Goal: Task Accomplishment & Management: Use online tool/utility

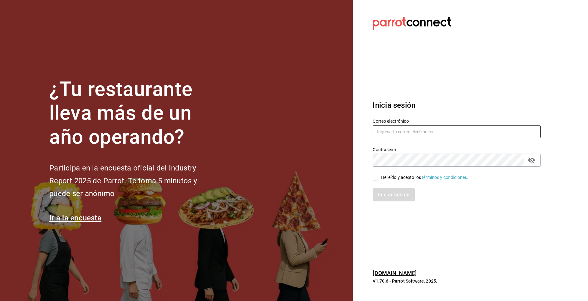
click at [385, 131] on input "text" at bounding box center [457, 131] width 168 height 13
type input "karla.cecy82@hotmail.com"
click at [375, 181] on div "Iniciar sesión" at bounding box center [452, 191] width 175 height 21
click at [376, 179] on input "He leído y acepto los Términos y condiciones." at bounding box center [376, 178] width 6 height 6
checkbox input "true"
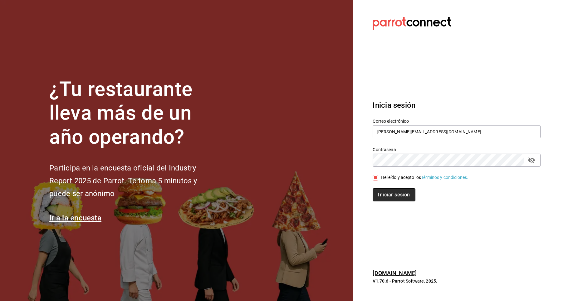
click at [382, 196] on button "Iniciar sesión" at bounding box center [394, 194] width 42 height 13
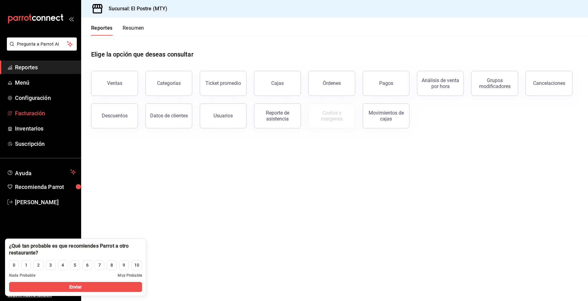
click at [30, 114] on span "Facturación" at bounding box center [45, 113] width 61 height 8
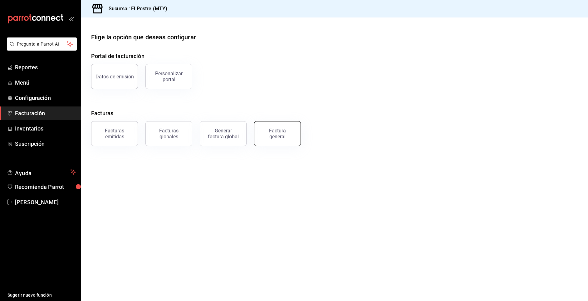
click at [293, 135] on button "Factura general" at bounding box center [277, 133] width 47 height 25
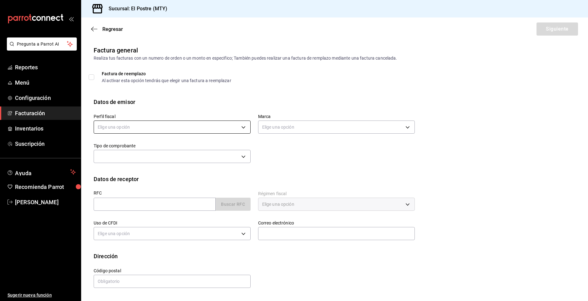
click at [190, 127] on body "Pregunta a Parrot AI Reportes Menú Configuración Facturación Inventarios Suscri…" at bounding box center [294, 150] width 588 height 301
click at [174, 159] on li "PASTELERIA EL POSTRE" at bounding box center [172, 159] width 156 height 12
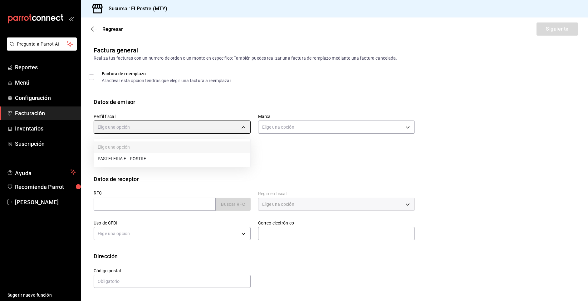
type input "aa87a53a-ee9c-428e-8ec6-c87af9adf2f7"
type input "7fc87085-403c-4262-bb73-6768f4799aba"
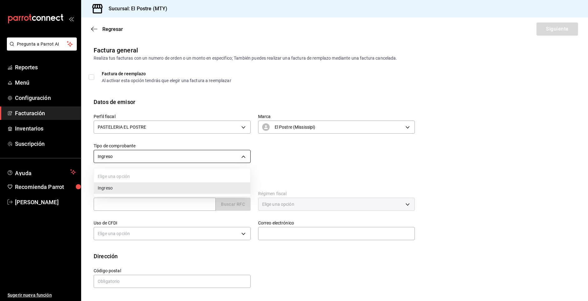
click at [136, 160] on body "Pregunta a Parrot AI Reportes Menú Configuración Facturación Inventarios Suscri…" at bounding box center [294, 150] width 588 height 301
click at [137, 160] on div at bounding box center [294, 150] width 588 height 301
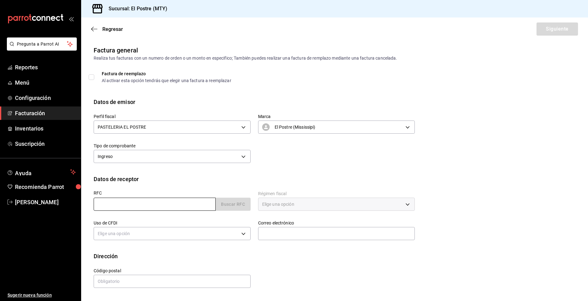
click at [133, 206] on input "text" at bounding box center [155, 204] width 122 height 13
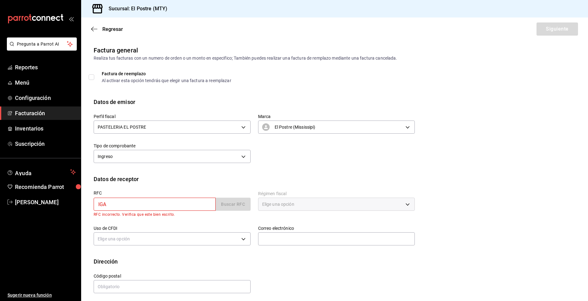
type input "IGA8111192V0"
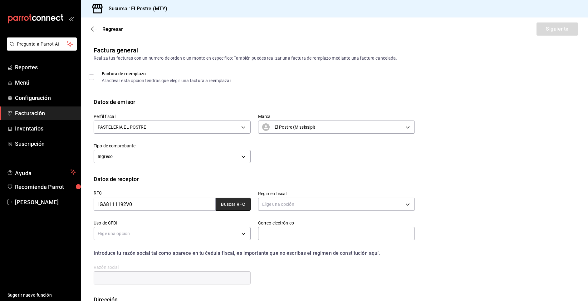
click at [219, 205] on button "Buscar RFC" at bounding box center [233, 204] width 35 height 13
type input "[EMAIL_ADDRESS][DOMAIN_NAME]"
type input "66273"
type input "INMOBILIARIA GABAR"
type input "601"
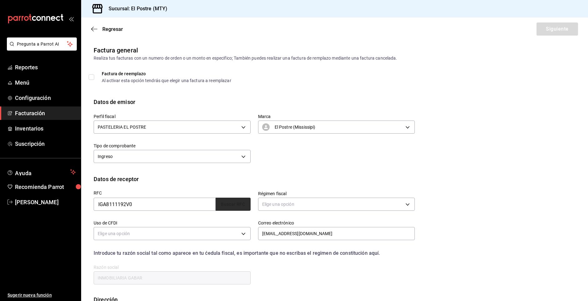
type input "G03"
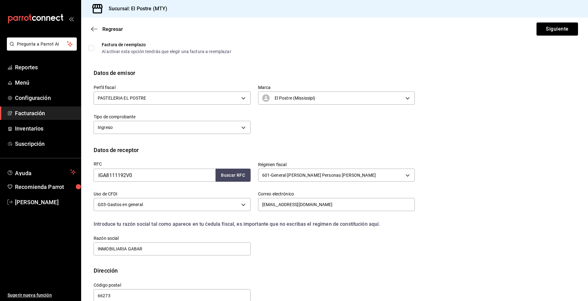
scroll to position [31, 0]
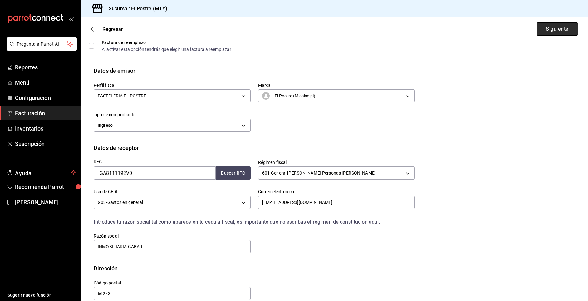
click at [562, 32] on button "Siguiente" at bounding box center [558, 28] width 42 height 13
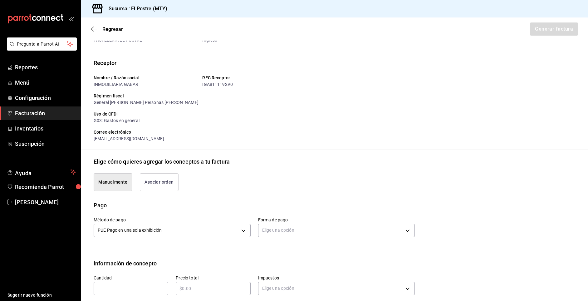
click at [156, 178] on button "Asociar orden" at bounding box center [159, 182] width 39 height 18
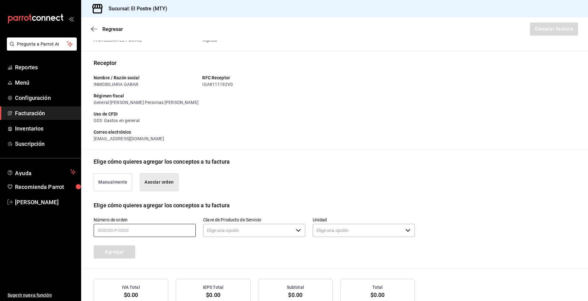
type input "90101500 - Establecimientos para comer y beber"
type input "E48 - Unidad de Servicio"
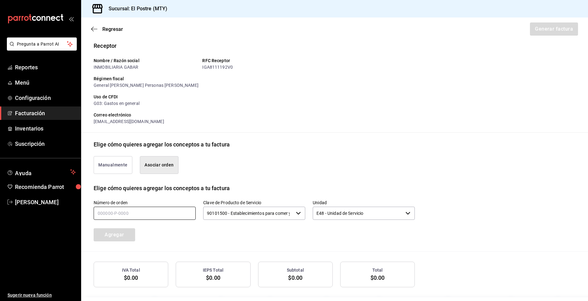
scroll to position [72, 0]
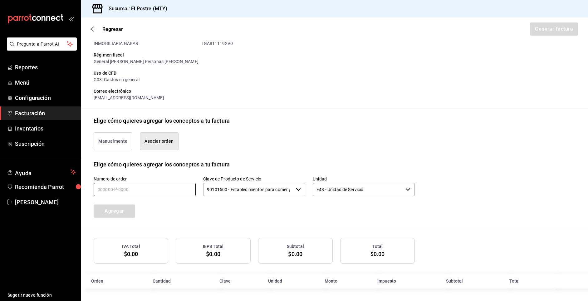
click at [131, 192] on input "text" at bounding box center [145, 189] width 102 height 13
type input "170925-p-0004"
click at [263, 190] on input "90101500 - Establecimientos para comer y beber" at bounding box center [248, 189] width 90 height 13
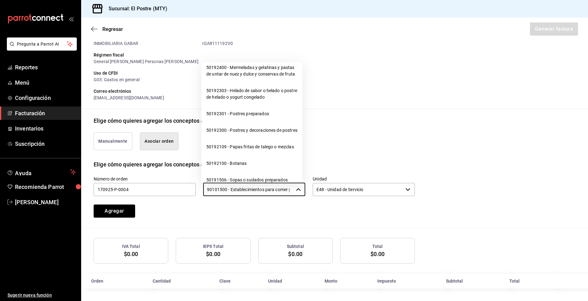
scroll to position [6183, 0]
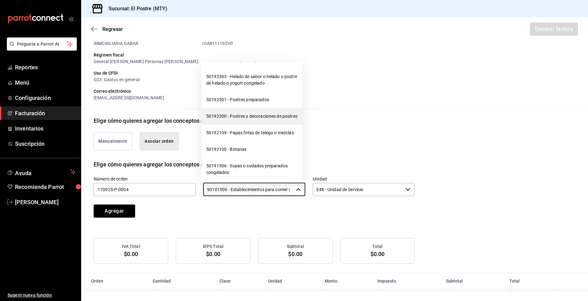
click at [238, 125] on li "50192300 - Postres y decoraciones de postres" at bounding box center [251, 116] width 101 height 17
type input "50192300 - Postres y decoraciones de postres"
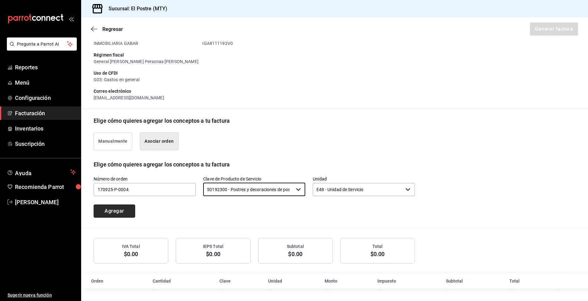
click at [122, 214] on button "Agregar" at bounding box center [115, 211] width 42 height 13
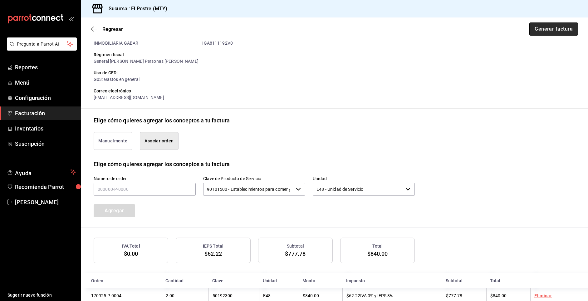
click at [531, 31] on button "Generar factura" at bounding box center [554, 28] width 49 height 13
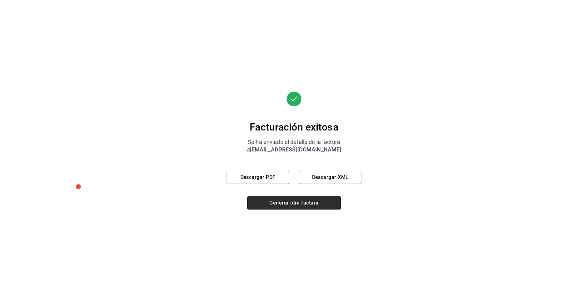
click at [324, 203] on button "Generar otra factura" at bounding box center [294, 202] width 94 height 13
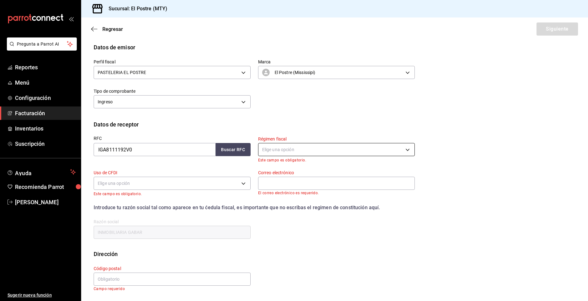
scroll to position [0, 0]
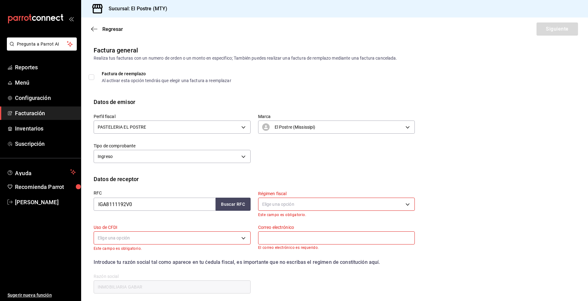
click at [43, 112] on span "Facturación" at bounding box center [45, 113] width 61 height 8
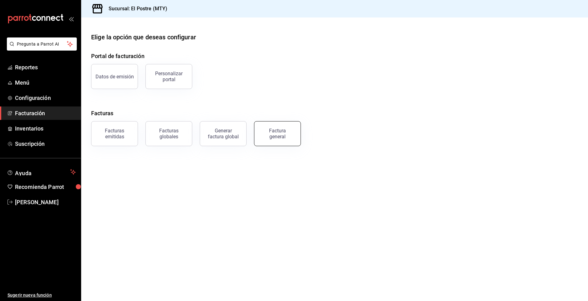
click at [266, 139] on div "Factura general" at bounding box center [277, 134] width 31 height 12
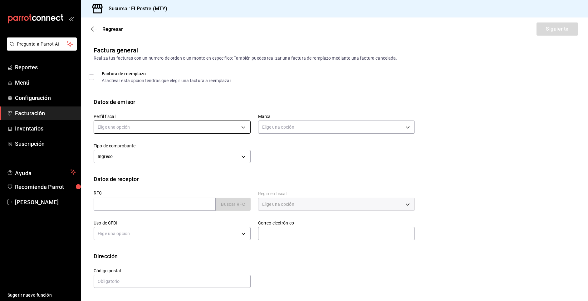
click at [183, 127] on body "Pregunta a Parrot AI Reportes Menú Configuración Facturación Inventarios Suscri…" at bounding box center [294, 150] width 588 height 301
click at [161, 158] on li "PASTELERIA EL POSTRE" at bounding box center [172, 159] width 156 height 12
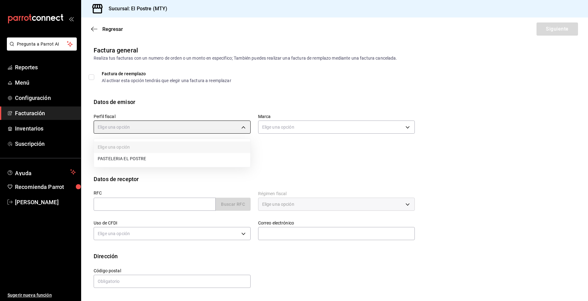
type input "aa87a53a-ee9c-428e-8ec6-c87af9adf2f7"
type input "7fc87085-403c-4262-bb73-6768f4799aba"
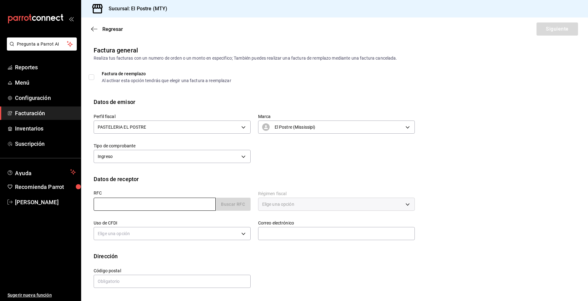
click at [137, 200] on input "text" at bounding box center [155, 204] width 122 height 13
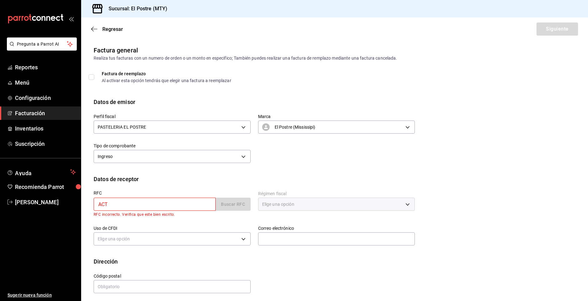
drag, startPoint x: 124, startPoint y: 207, endPoint x: 65, endPoint y: 209, distance: 59.1
click at [65, 209] on div "Pregunta a Parrot AI Reportes Menú Configuración Facturación Inventarios Suscri…" at bounding box center [294, 150] width 588 height 301
type input "GAA041229EY8"
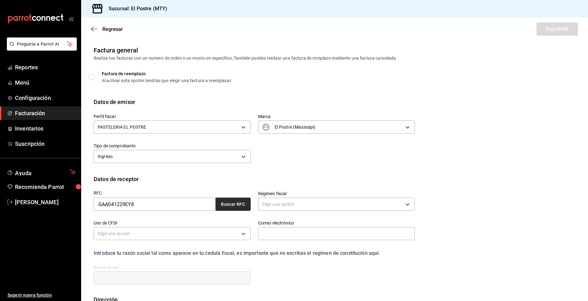
click at [232, 206] on button "Buscar RFC" at bounding box center [233, 204] width 35 height 13
type input "[EMAIL_ADDRESS][DOMAIN_NAME]"
type input "66267"
type input "GRUPO DE ASESORIA EN ADMINISTRACION PATRIMONIAL"
type input "626"
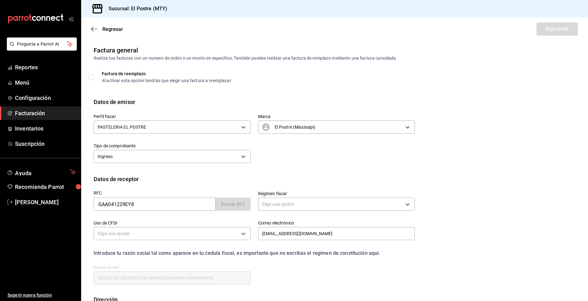
type input "G03"
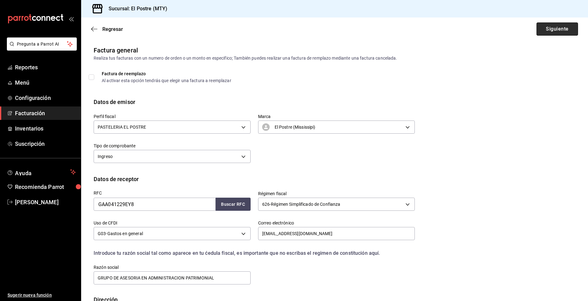
drag, startPoint x: 552, startPoint y: 27, endPoint x: 547, endPoint y: 29, distance: 5.7
click at [551, 27] on button "Siguiente" at bounding box center [558, 28] width 42 height 13
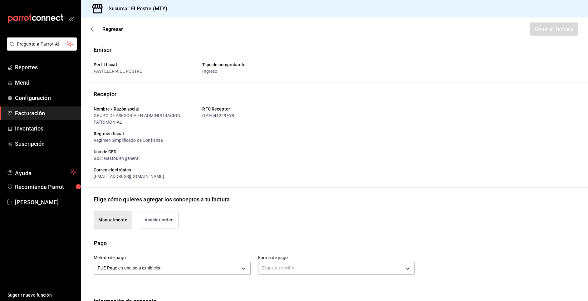
click at [161, 224] on button "Asociar orden" at bounding box center [159, 220] width 39 height 18
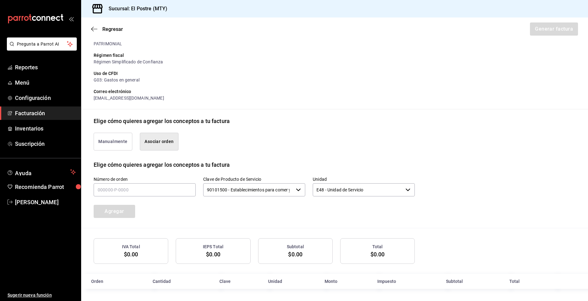
scroll to position [79, 0]
click at [152, 190] on input "text" at bounding box center [145, 189] width 102 height 13
type input "150925-p-0011"
click at [237, 190] on input "90101500 - Establecimientos para comer y beber" at bounding box center [248, 189] width 90 height 13
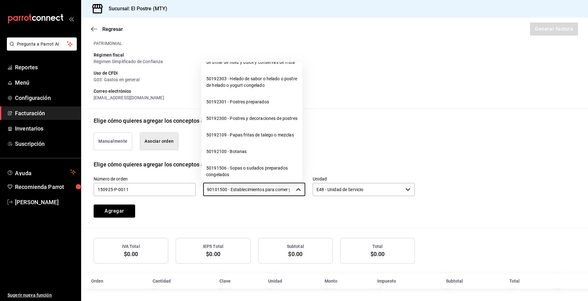
scroll to position [6183, 0]
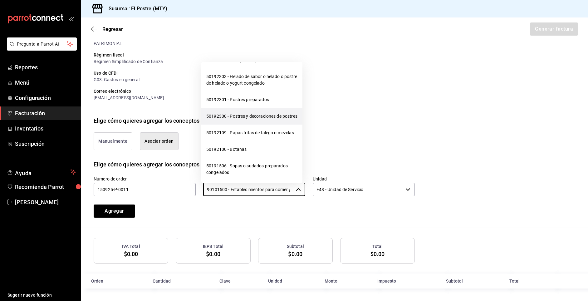
click at [237, 125] on li "50192300 - Postres y decoraciones de postres" at bounding box center [251, 116] width 101 height 17
type input "50192300 - Postres y decoraciones de postres"
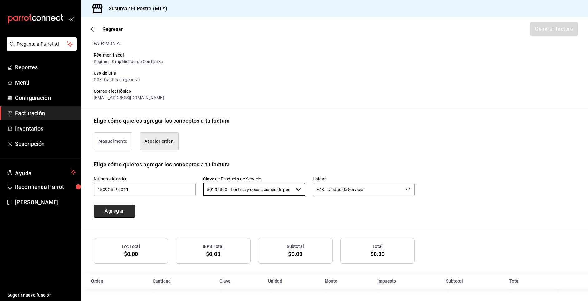
click at [112, 212] on button "Agregar" at bounding box center [115, 211] width 42 height 13
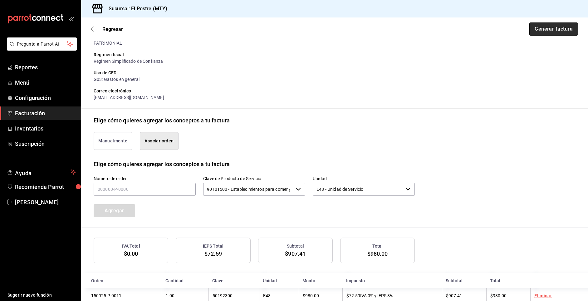
click at [546, 28] on button "Generar factura" at bounding box center [554, 28] width 49 height 13
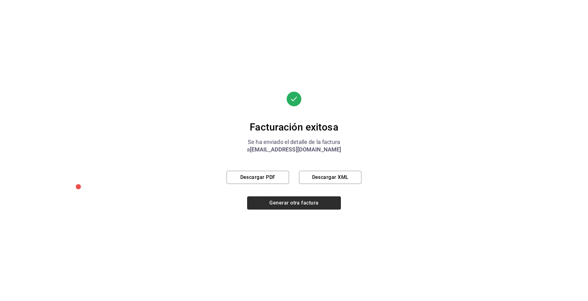
click at [296, 198] on button "Generar otra factura" at bounding box center [294, 202] width 94 height 13
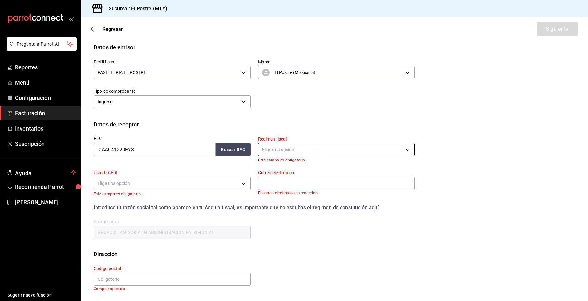
scroll to position [0, 0]
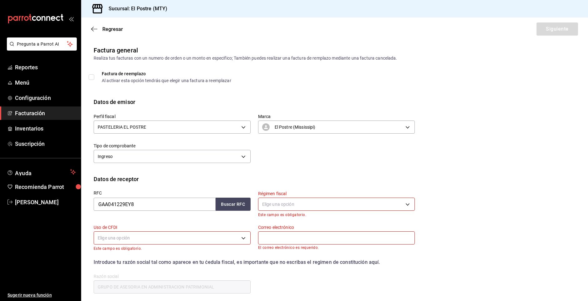
click at [34, 114] on span "Facturación" at bounding box center [45, 113] width 61 height 8
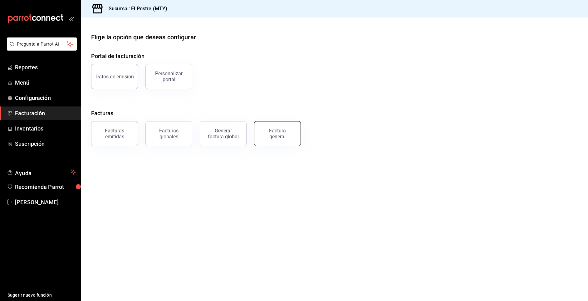
click at [278, 131] on div "Factura general" at bounding box center [277, 134] width 31 height 12
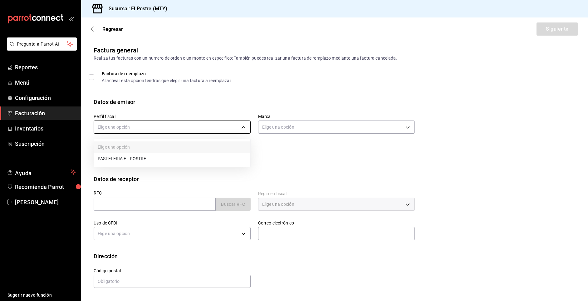
click at [141, 125] on body "Pregunta a Parrot AI Reportes Menú Configuración Facturación Inventarios Suscri…" at bounding box center [294, 150] width 588 height 301
click at [135, 159] on li "PASTELERIA EL POSTRE" at bounding box center [172, 159] width 156 height 12
type input "aa87a53a-ee9c-428e-8ec6-c87af9adf2f7"
type input "7fc87085-403c-4262-bb73-6768f4799aba"
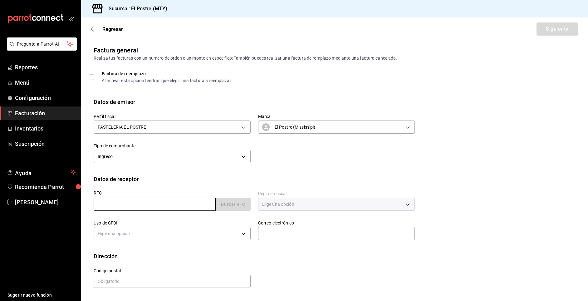
click at [139, 209] on input "text" at bounding box center [155, 204] width 122 height 13
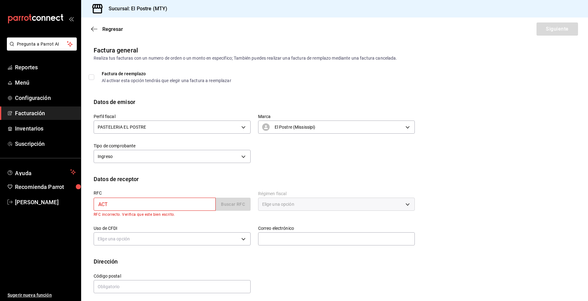
click at [135, 205] on input "ACT" at bounding box center [155, 204] width 122 height 13
type input "ACT19020"
drag, startPoint x: 131, startPoint y: 205, endPoint x: 63, endPoint y: 205, distance: 67.8
click at [63, 205] on div "Pregunta a Parrot AI Reportes Menú Configuración Facturación Inventarios Suscri…" at bounding box center [294, 150] width 588 height 301
click at [38, 111] on span "Facturación" at bounding box center [45, 113] width 61 height 8
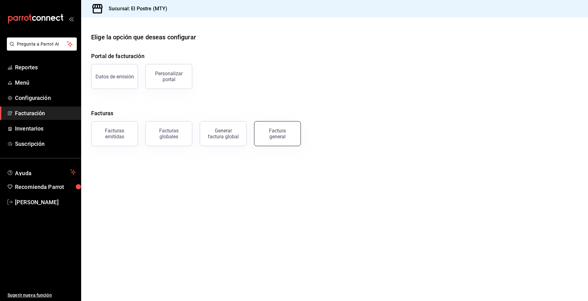
click at [287, 134] on div "Factura general" at bounding box center [277, 134] width 31 height 12
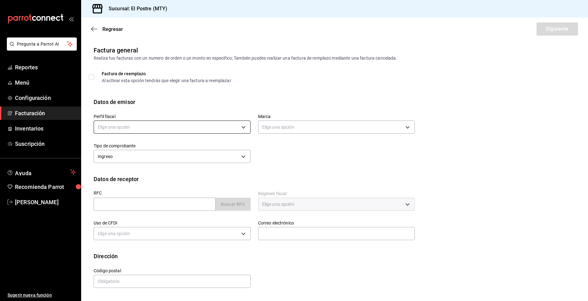
click at [174, 125] on body "Pregunta a Parrot AI Reportes Menú Configuración Facturación Inventarios Suscri…" at bounding box center [294, 150] width 588 height 301
drag, startPoint x: 170, startPoint y: 157, endPoint x: 162, endPoint y: 159, distance: 8.6
click at [170, 157] on li "PASTELERIA EL POSTRE" at bounding box center [172, 159] width 156 height 12
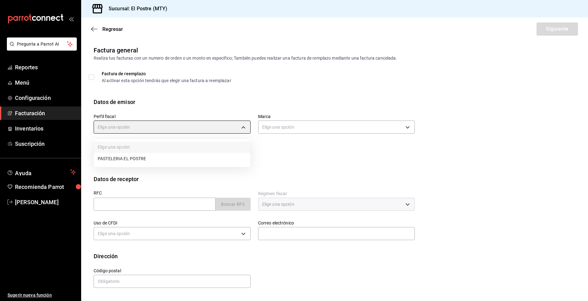
type input "aa87a53a-ee9c-428e-8ec6-c87af9adf2f7"
type input "7fc87085-403c-4262-bb73-6768f4799aba"
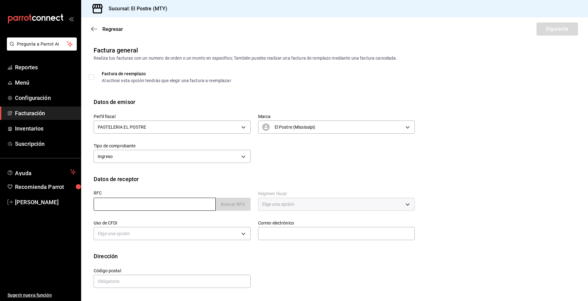
click at [120, 207] on input "text" at bounding box center [155, 204] width 122 height 13
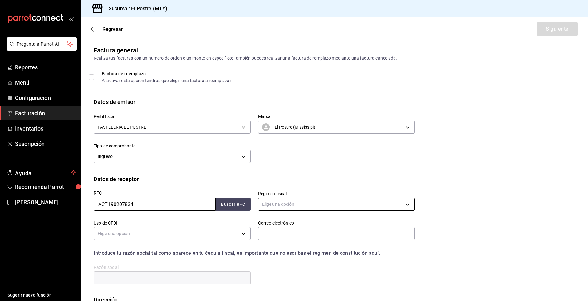
type input "ACT190207834"
click at [280, 202] on body "Pregunta a Parrot AI Reportes Menú Configuración Facturación Inventarios Suscri…" at bounding box center [294, 150] width 588 height 301
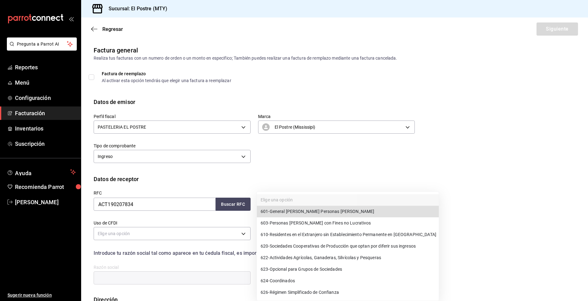
click at [274, 211] on span "601 - General [PERSON_NAME] Personas [PERSON_NAME]" at bounding box center [318, 211] width 114 height 7
type input "601"
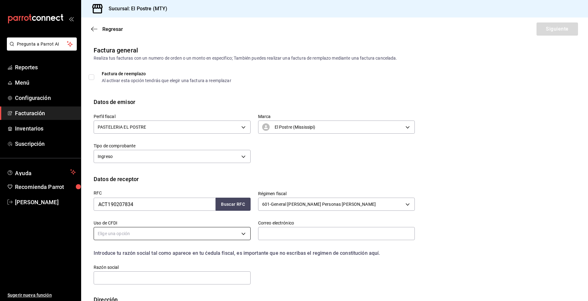
click at [207, 233] on body "Pregunta a Parrot AI Reportes Menú Configuración Facturación Inventarios Suscri…" at bounding box center [294, 150] width 588 height 301
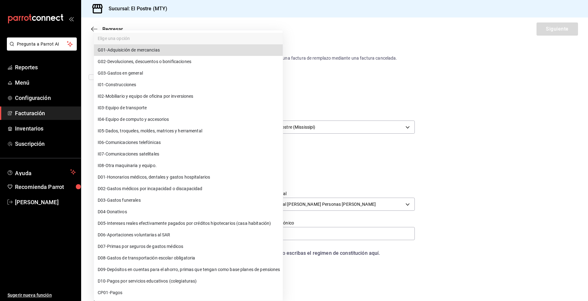
click at [126, 72] on span "G03 - Gastos en general" at bounding box center [120, 73] width 45 height 7
type input "G03"
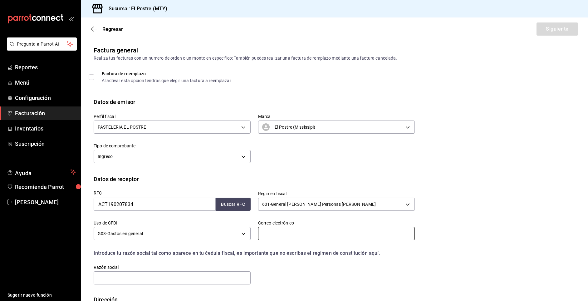
click at [279, 232] on input "text" at bounding box center [336, 233] width 157 height 13
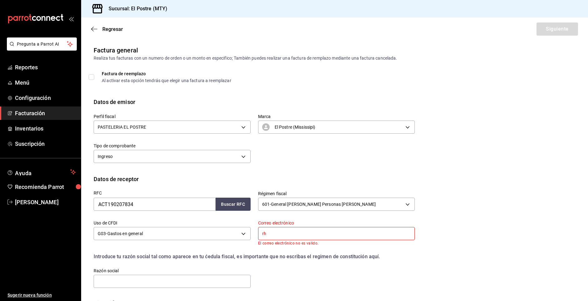
type input "r"
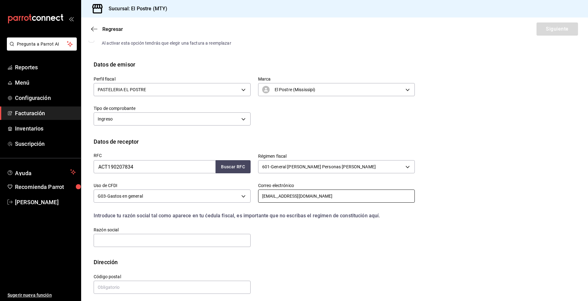
scroll to position [41, 0]
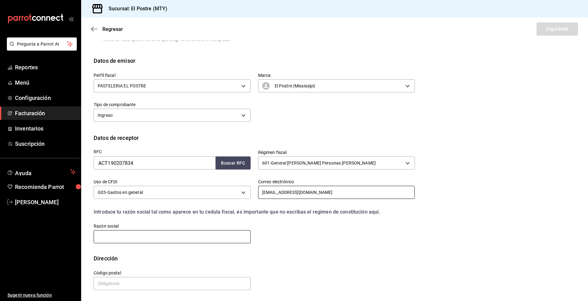
type input "[EMAIL_ADDRESS][DOMAIN_NAME]"
click at [168, 240] on input "text" at bounding box center [172, 236] width 157 height 13
type input "ACTORSA"
click at [137, 283] on input "text" at bounding box center [172, 283] width 157 height 13
type input "66367"
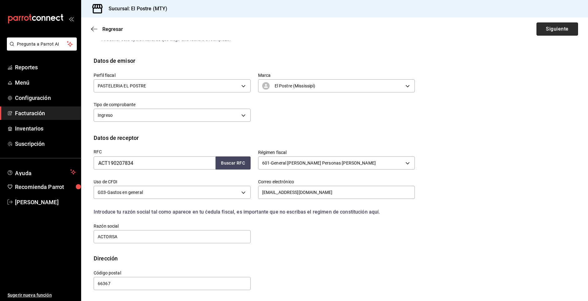
click at [541, 29] on button "Siguiente" at bounding box center [558, 28] width 42 height 13
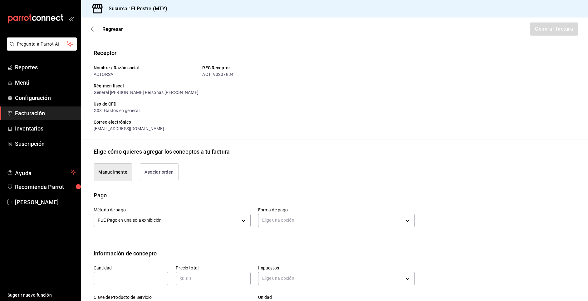
click at [167, 169] on button "Asociar orden" at bounding box center [159, 172] width 39 height 18
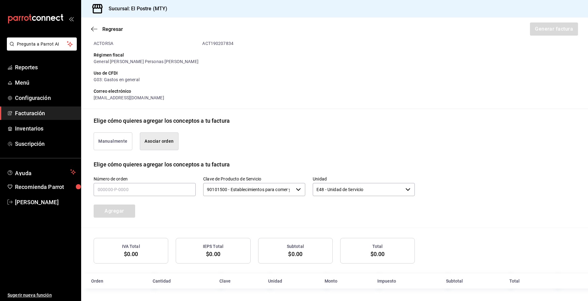
scroll to position [72, 0]
click at [154, 190] on input "text" at bounding box center [145, 189] width 102 height 13
type input "170925-p-0029"
click at [278, 190] on input "90101500 - Establecimientos para comer y beber" at bounding box center [248, 189] width 90 height 13
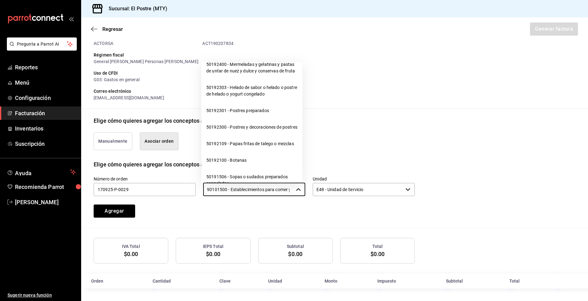
scroll to position [6183, 0]
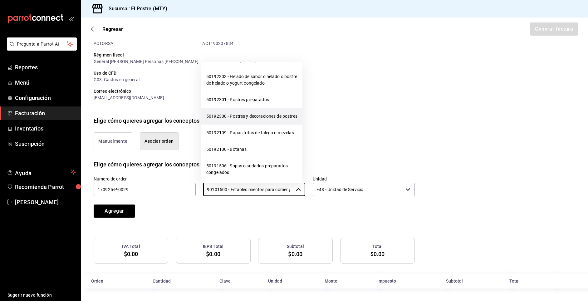
click at [255, 125] on li "50192300 - Postres y decoraciones de postres" at bounding box center [251, 116] width 101 height 17
type input "50192300 - Postres y decoraciones de postres"
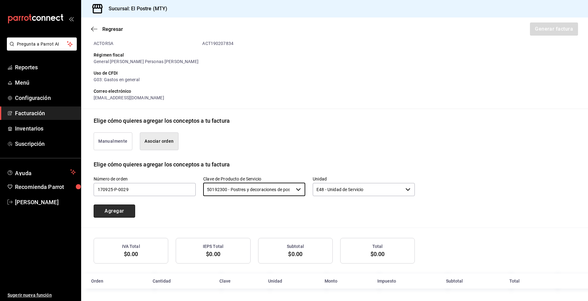
click at [114, 212] on button "Agregar" at bounding box center [115, 211] width 42 height 13
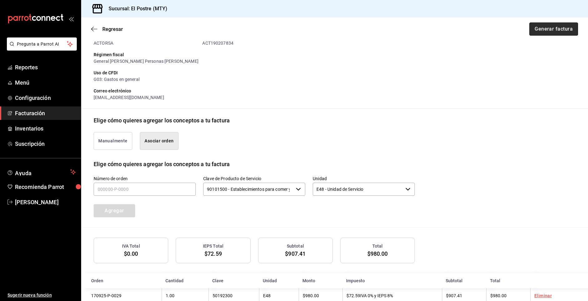
click at [549, 30] on button "Generar factura" at bounding box center [554, 28] width 49 height 13
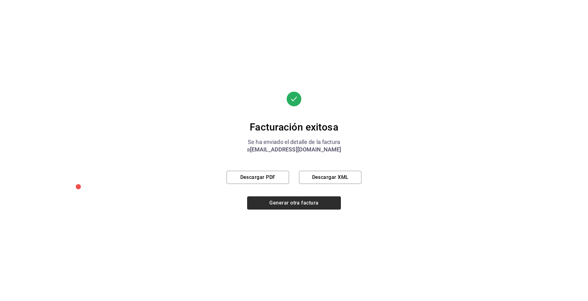
click at [280, 204] on button "Generar otra factura" at bounding box center [294, 202] width 94 height 13
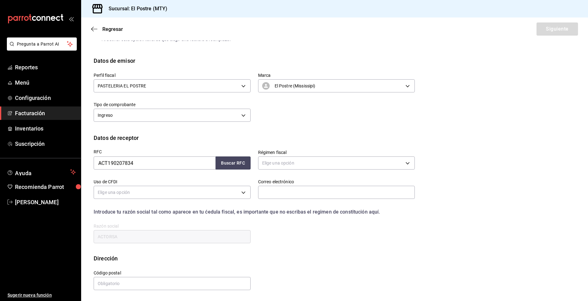
scroll to position [0, 0]
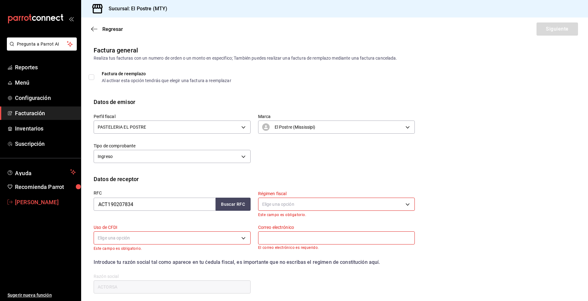
click at [21, 200] on span "[PERSON_NAME]" at bounding box center [45, 202] width 61 height 8
